Goal: Information Seeking & Learning: Learn about a topic

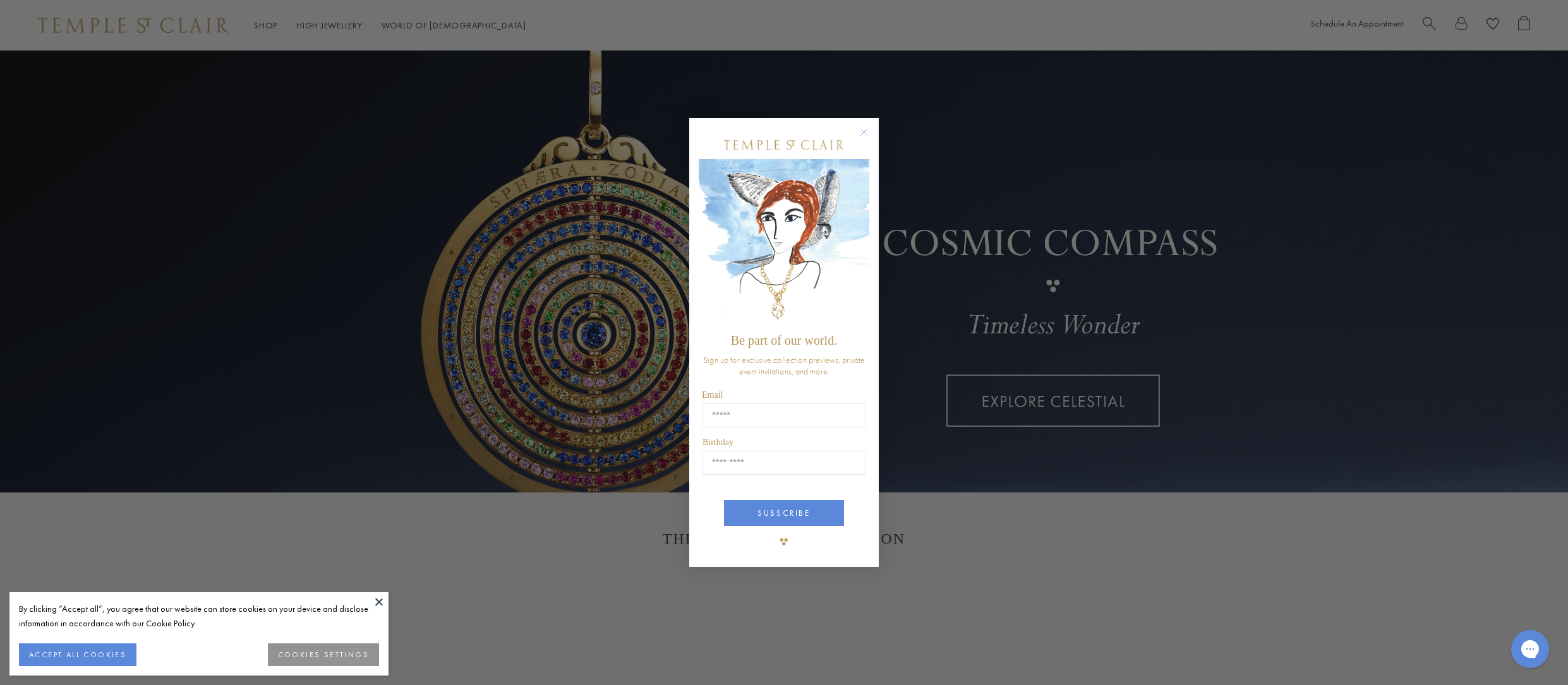
click at [860, 136] on circle "Close dialog" at bounding box center [864, 132] width 15 height 15
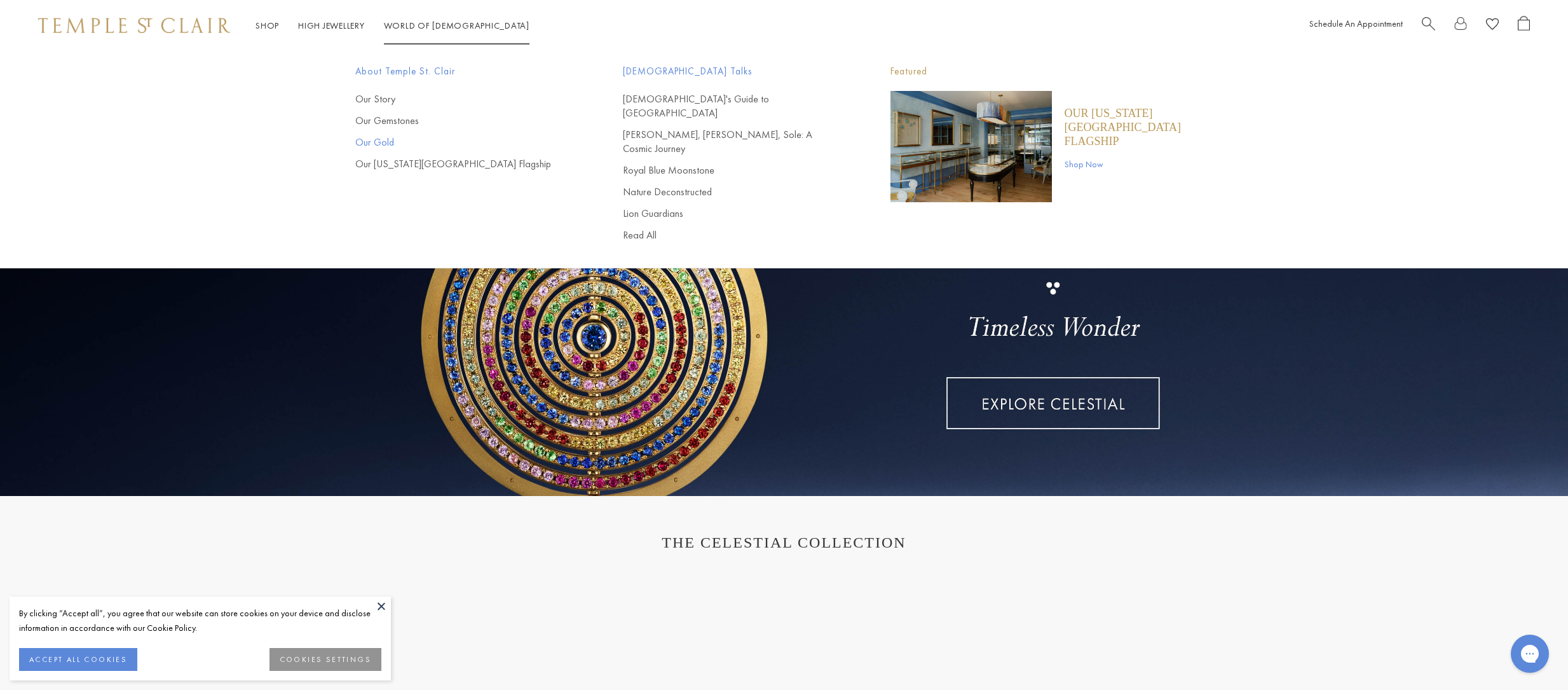
click at [379, 147] on link "Our Gold" at bounding box center [464, 142] width 217 height 14
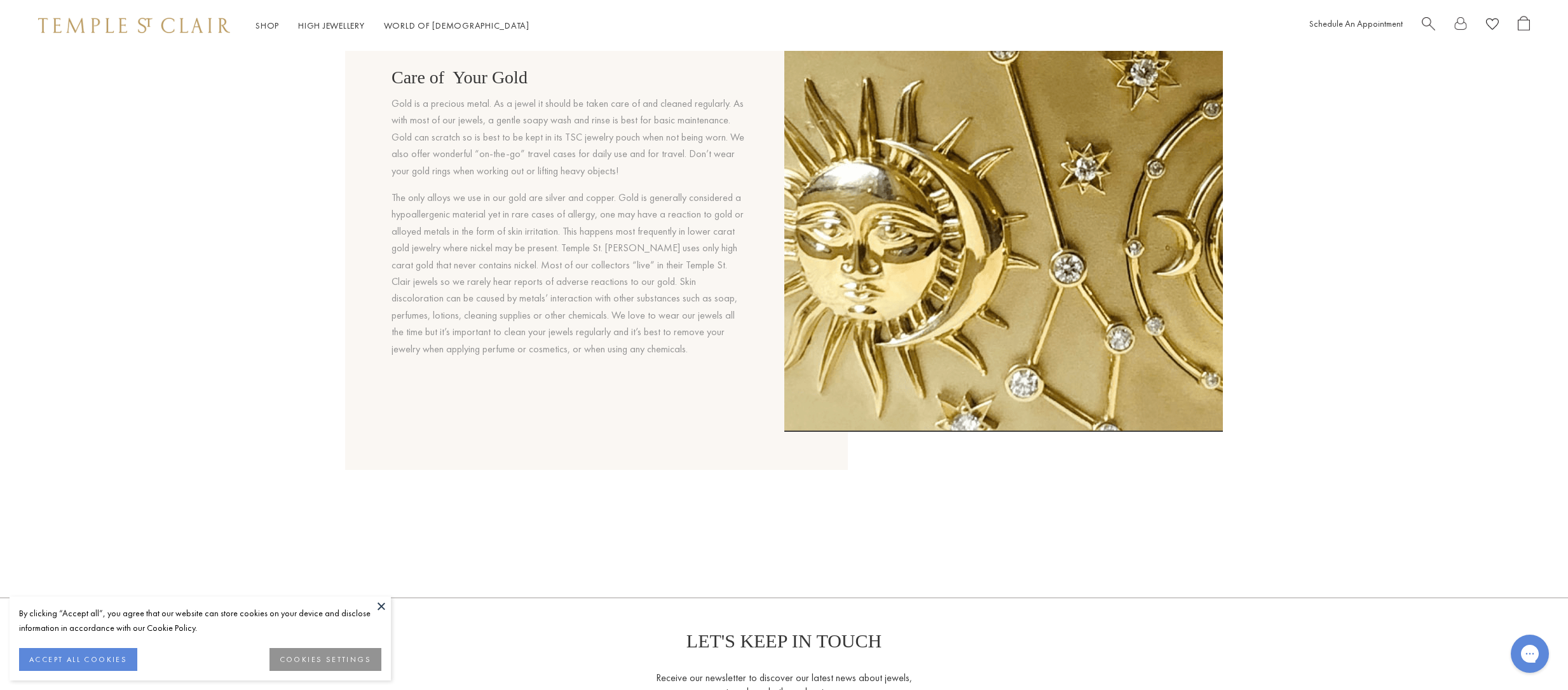
scroll to position [1145, 0]
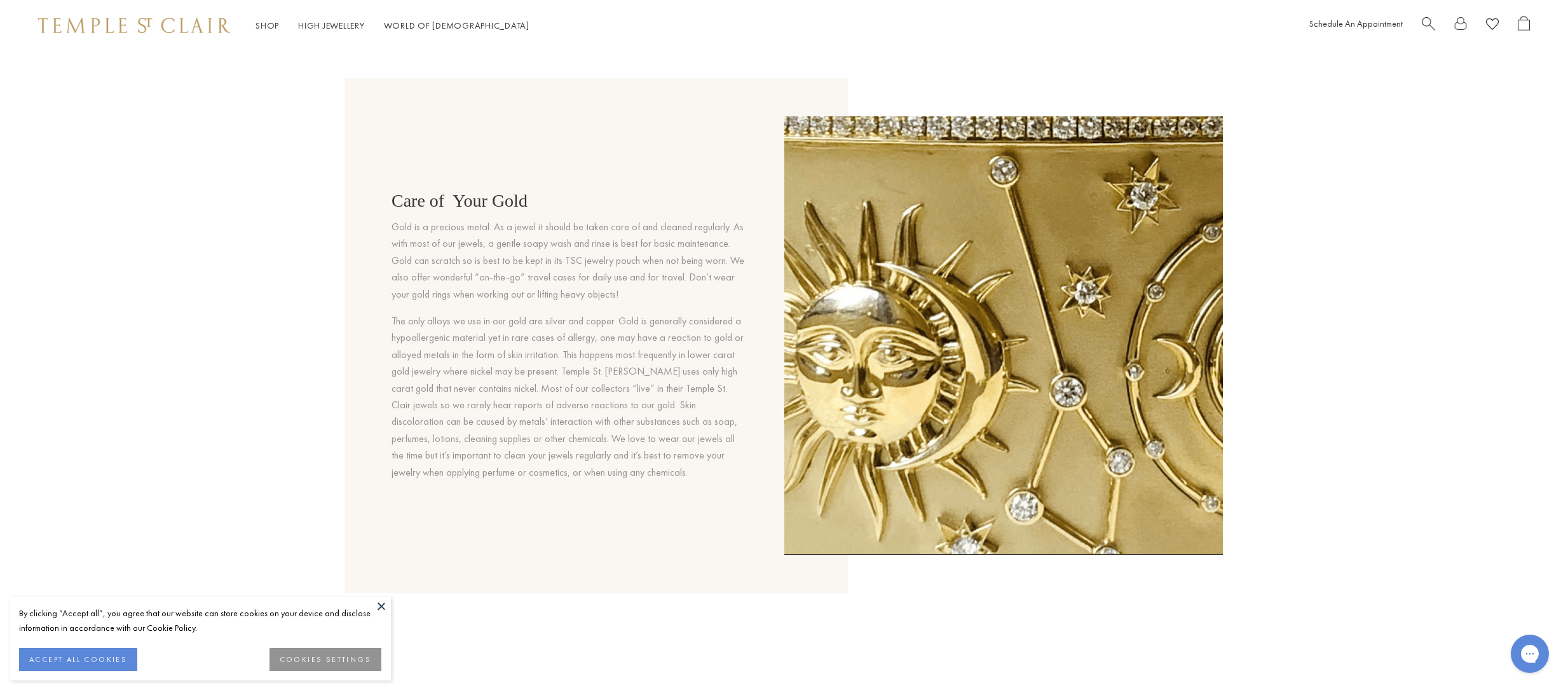
drag, startPoint x: 1544, startPoint y: 0, endPoint x: 1214, endPoint y: 28, distance: 331.2
click at [1196, 28] on div "Shop Shop Categories Amulets Pendants & Charms Lockets Chains & Leather Cords E…" at bounding box center [784, 25] width 1568 height 51
